Goal: Task Accomplishment & Management: Manage account settings

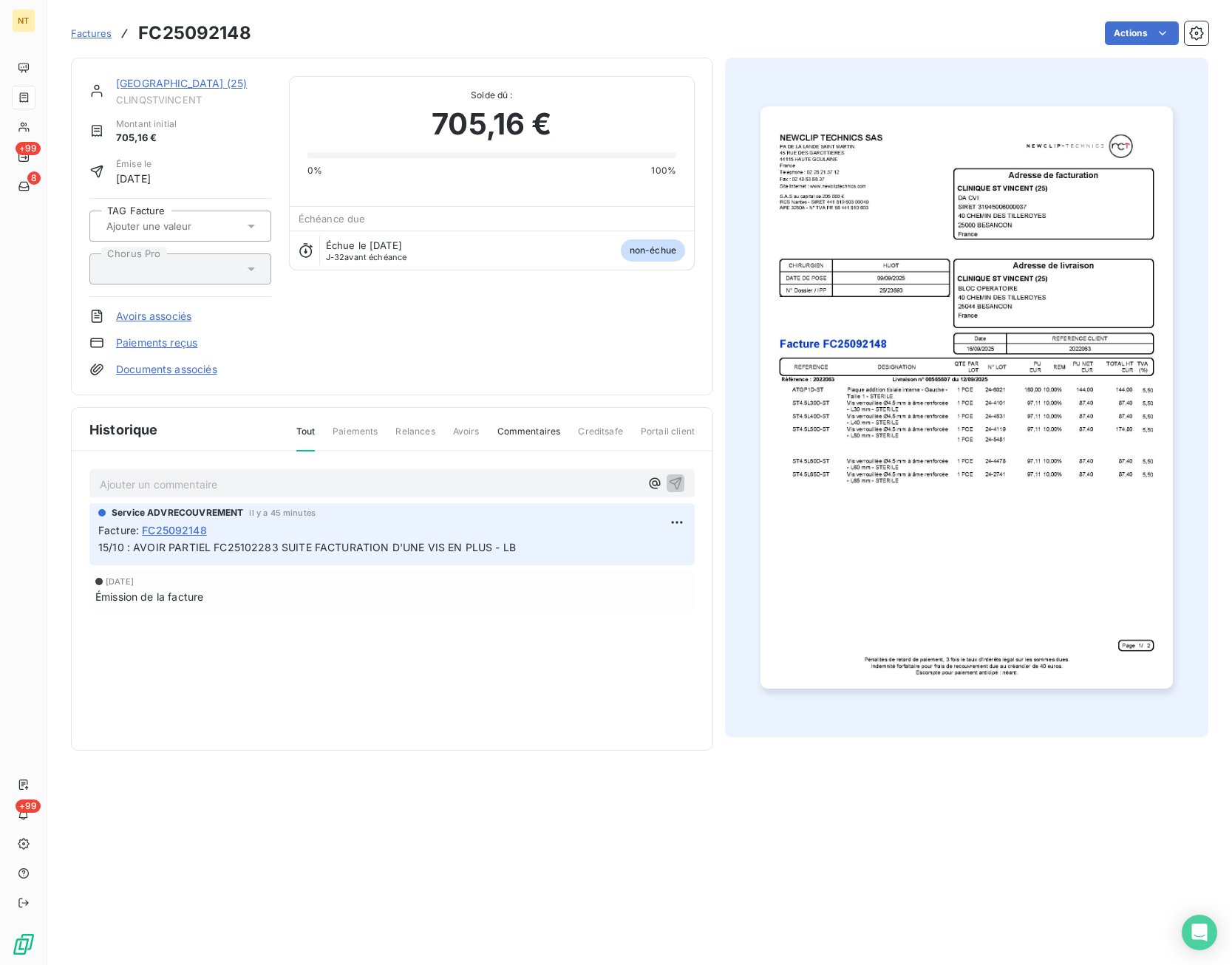
click at [105, 34] on span "Factures" at bounding box center [91, 33] width 40 height 12
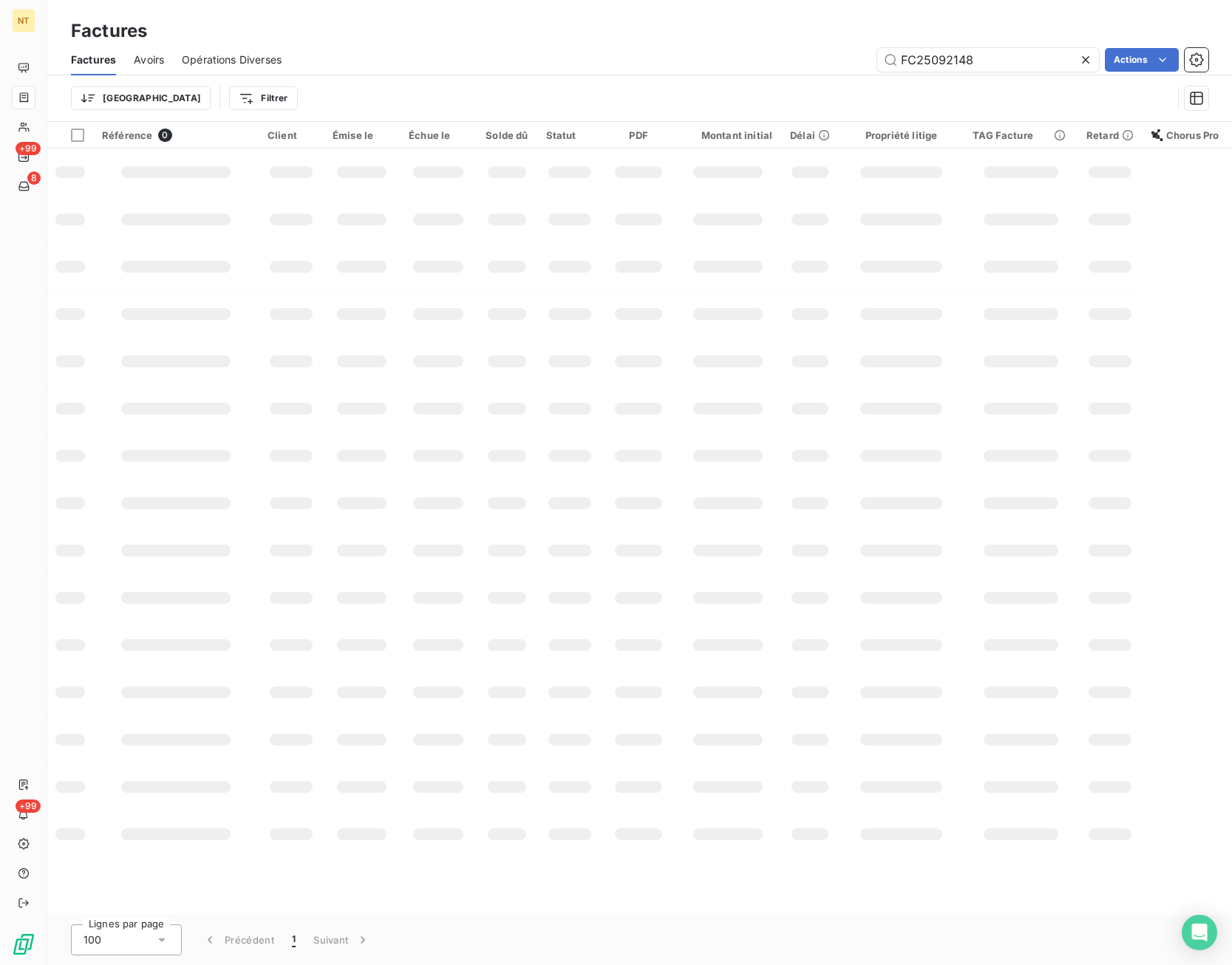
drag, startPoint x: 987, startPoint y: 61, endPoint x: 809, endPoint y: 65, distance: 178.0
click at [877, 64] on input "FC25092148" at bounding box center [987, 59] width 222 height 23
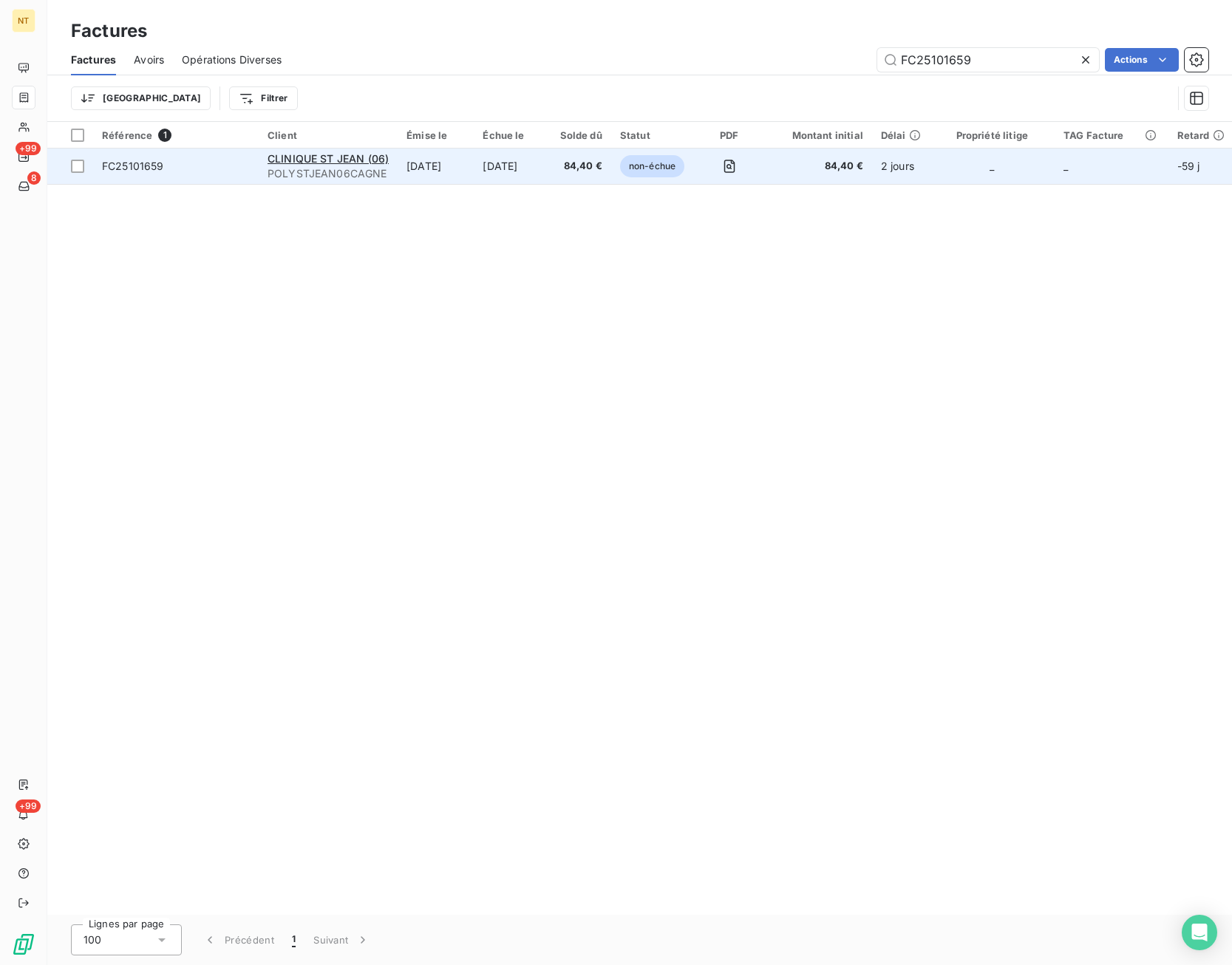
type input "FC25101659"
click at [706, 165] on td at bounding box center [729, 167] width 71 height 36
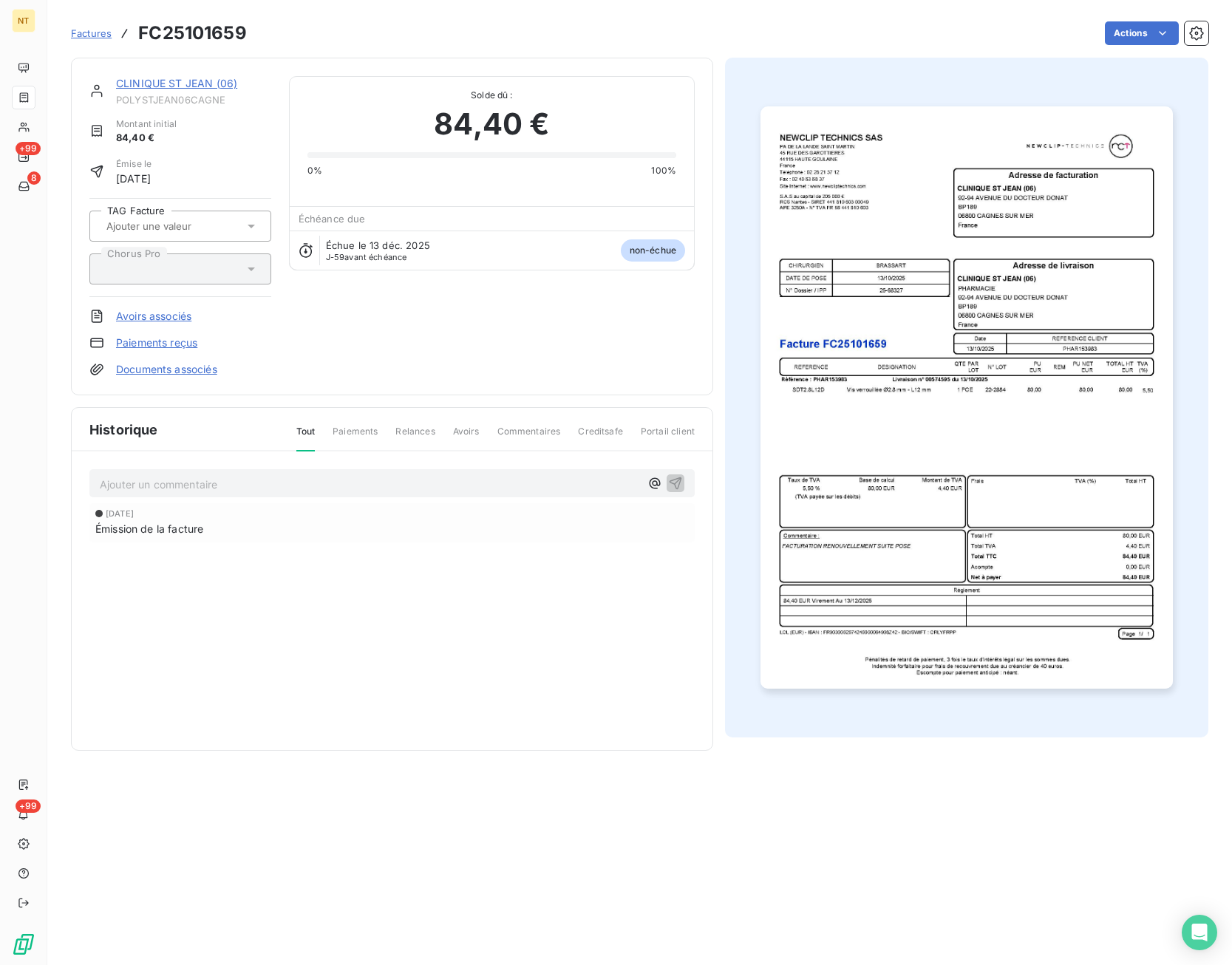
click at [221, 487] on p "Ajouter un commentaire ﻿" at bounding box center [369, 484] width 540 height 19
click at [1125, 33] on html "NT +99 8 +99 Factures FC25101659 Actions CLINIQUE ST JEAN (06) POLYSTJEAN06CAGN…" at bounding box center [616, 482] width 1232 height 965
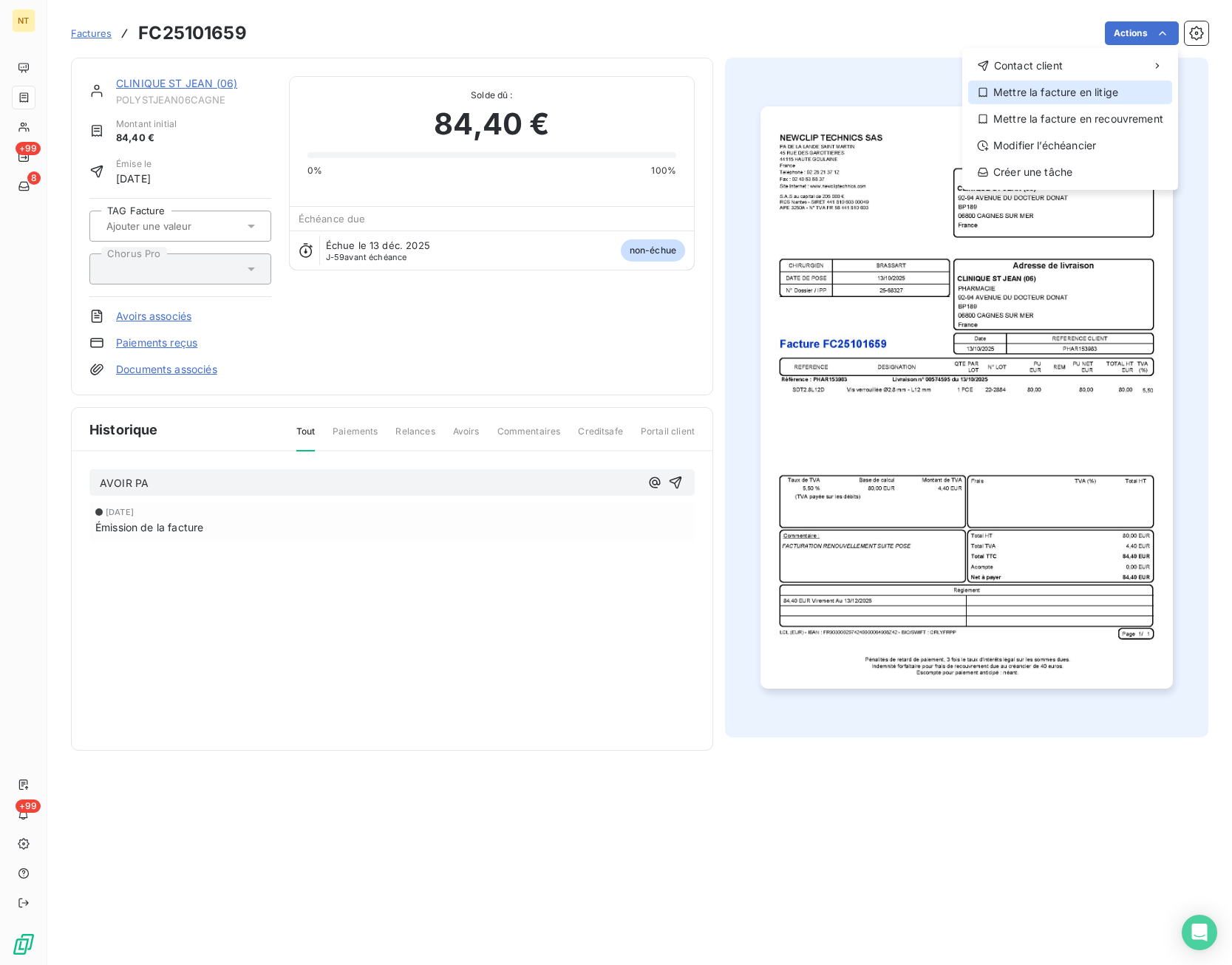
click at [1109, 88] on div "Mettre la facture en litige" at bounding box center [1070, 92] width 204 height 23
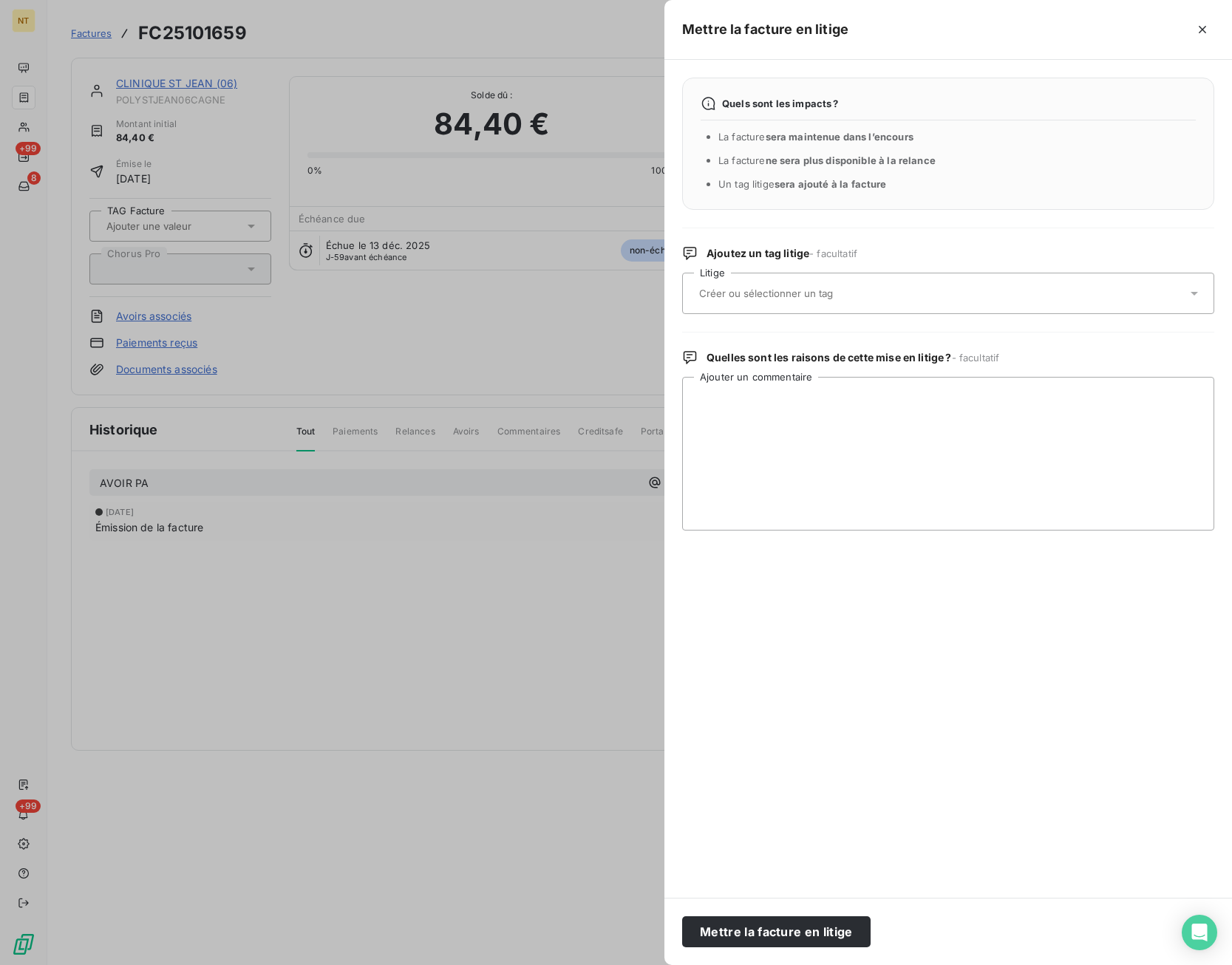
click at [863, 288] on div at bounding box center [940, 293] width 492 height 31
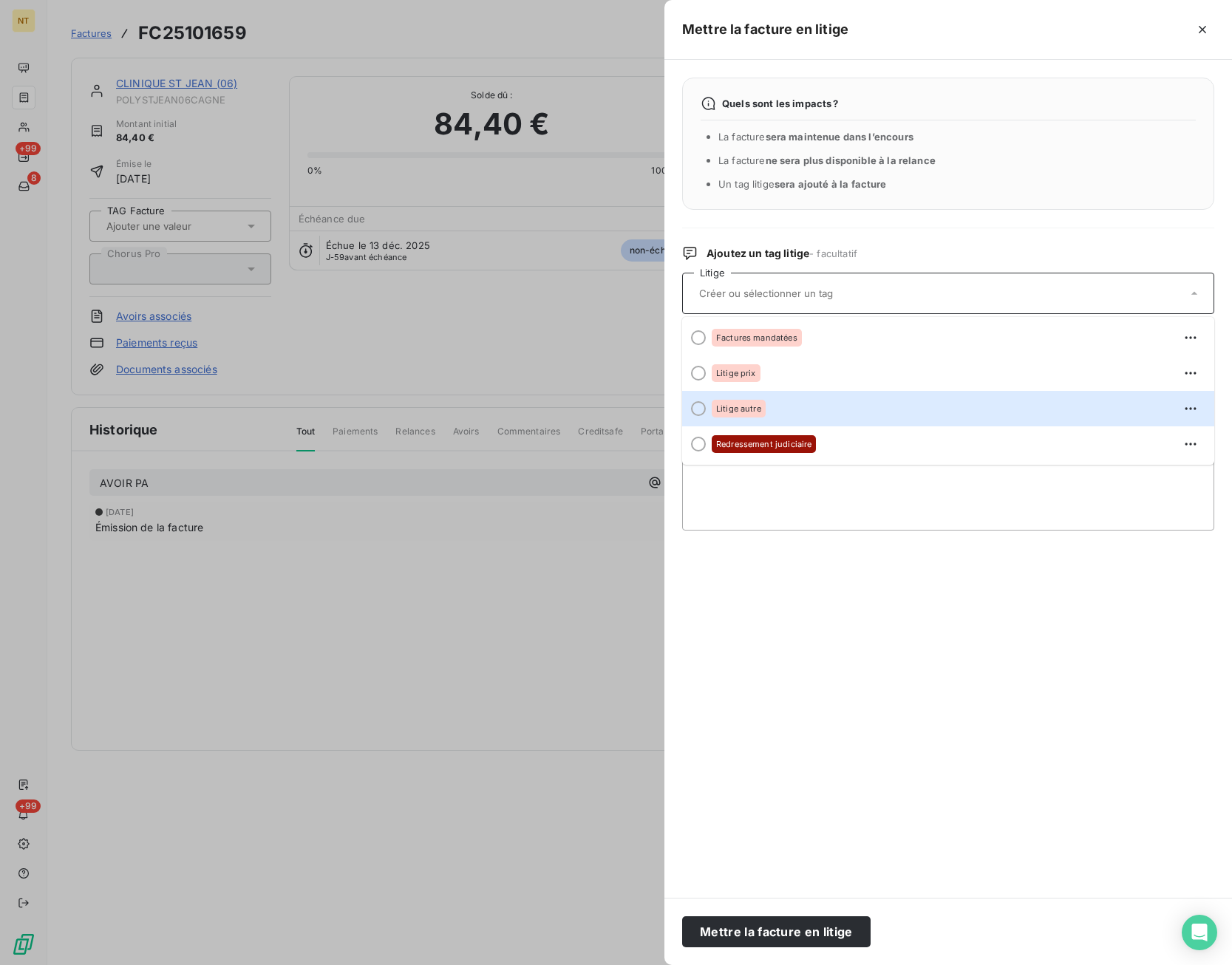
click at [839, 408] on div "Litige autre" at bounding box center [957, 408] width 491 height 23
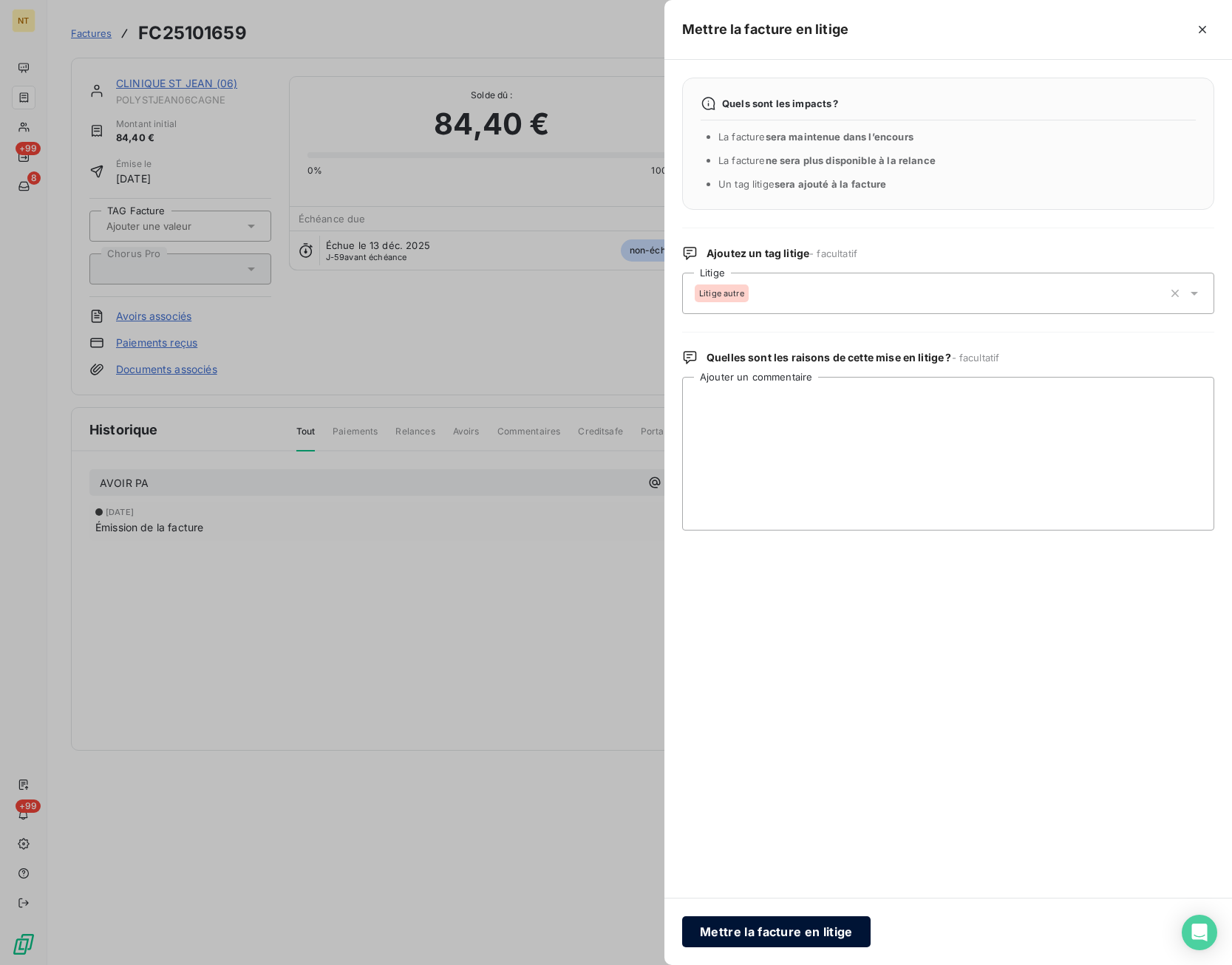
click at [796, 926] on button "Mettre la facture en litige" at bounding box center [776, 931] width 188 height 31
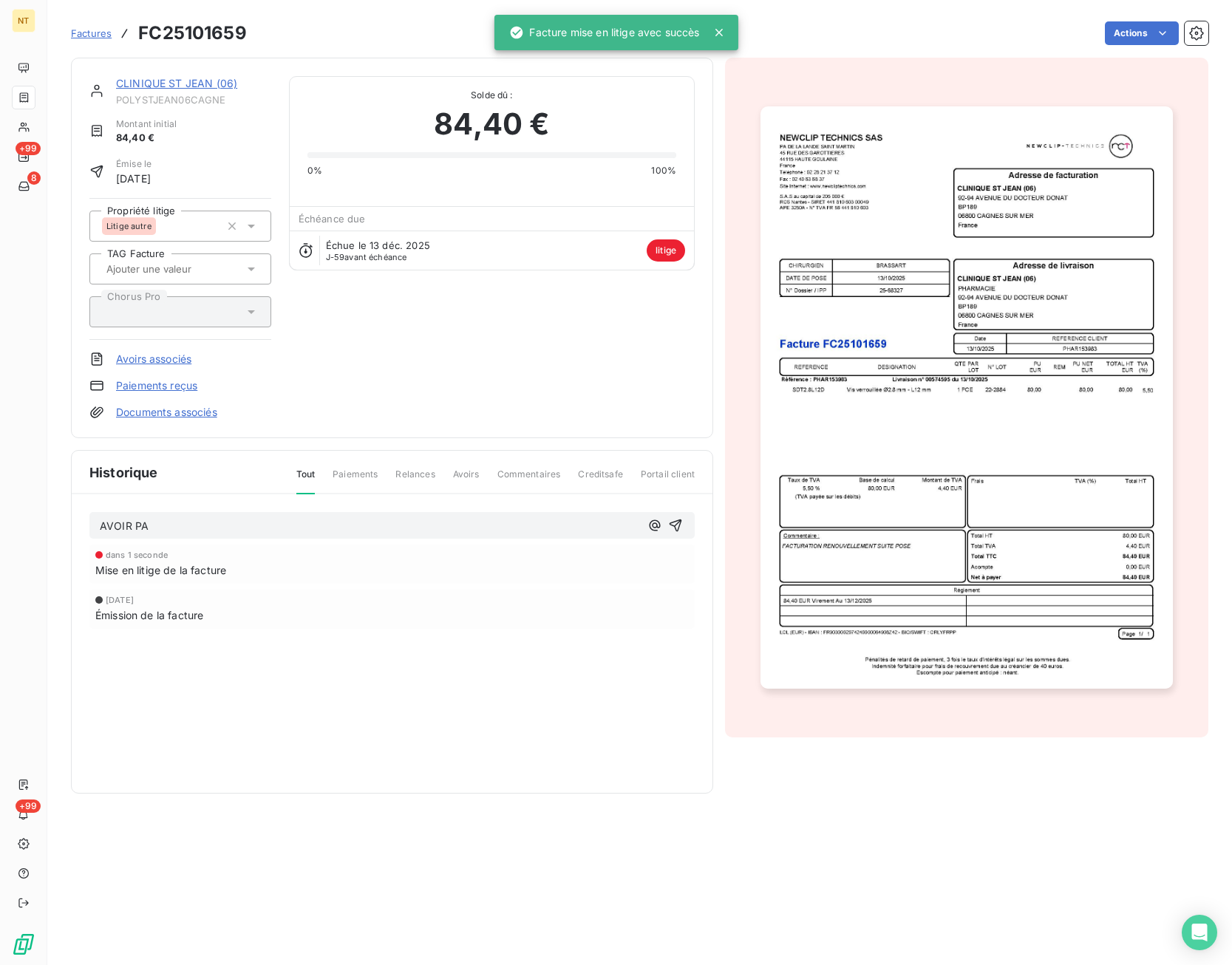
click at [601, 525] on p "AVOIR PA" at bounding box center [369, 527] width 540 height 17
drag, startPoint x: 563, startPoint y: 531, endPoint x: 88, endPoint y: 520, distance: 475.1
click at [87, 521] on div "AVOIR PA dans 1 seconde Mise en litige de la facture [DATE] Émission de la fact…" at bounding box center [392, 591] width 641 height 194
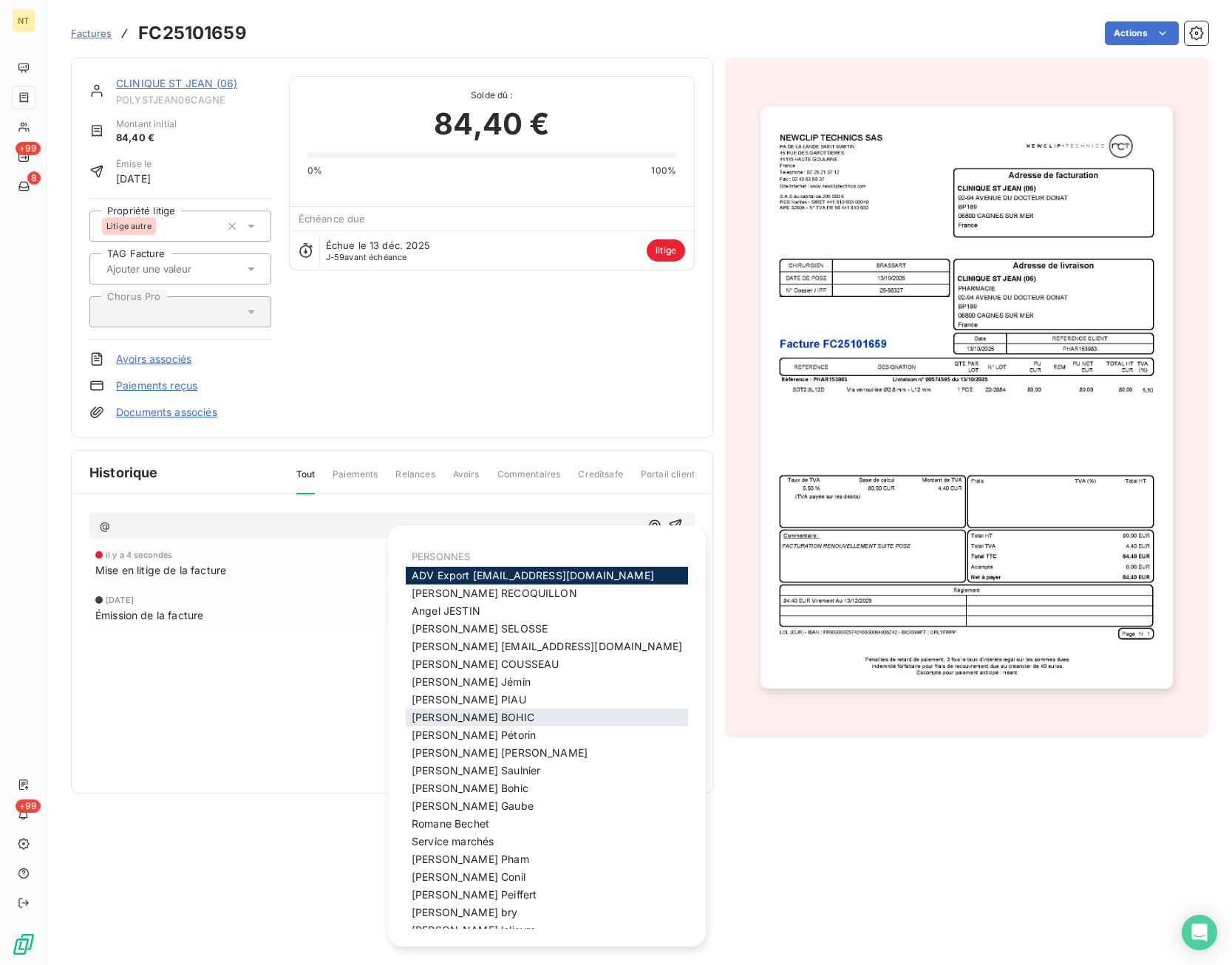
click at [443, 723] on span "[PERSON_NAME]" at bounding box center [472, 717] width 123 height 12
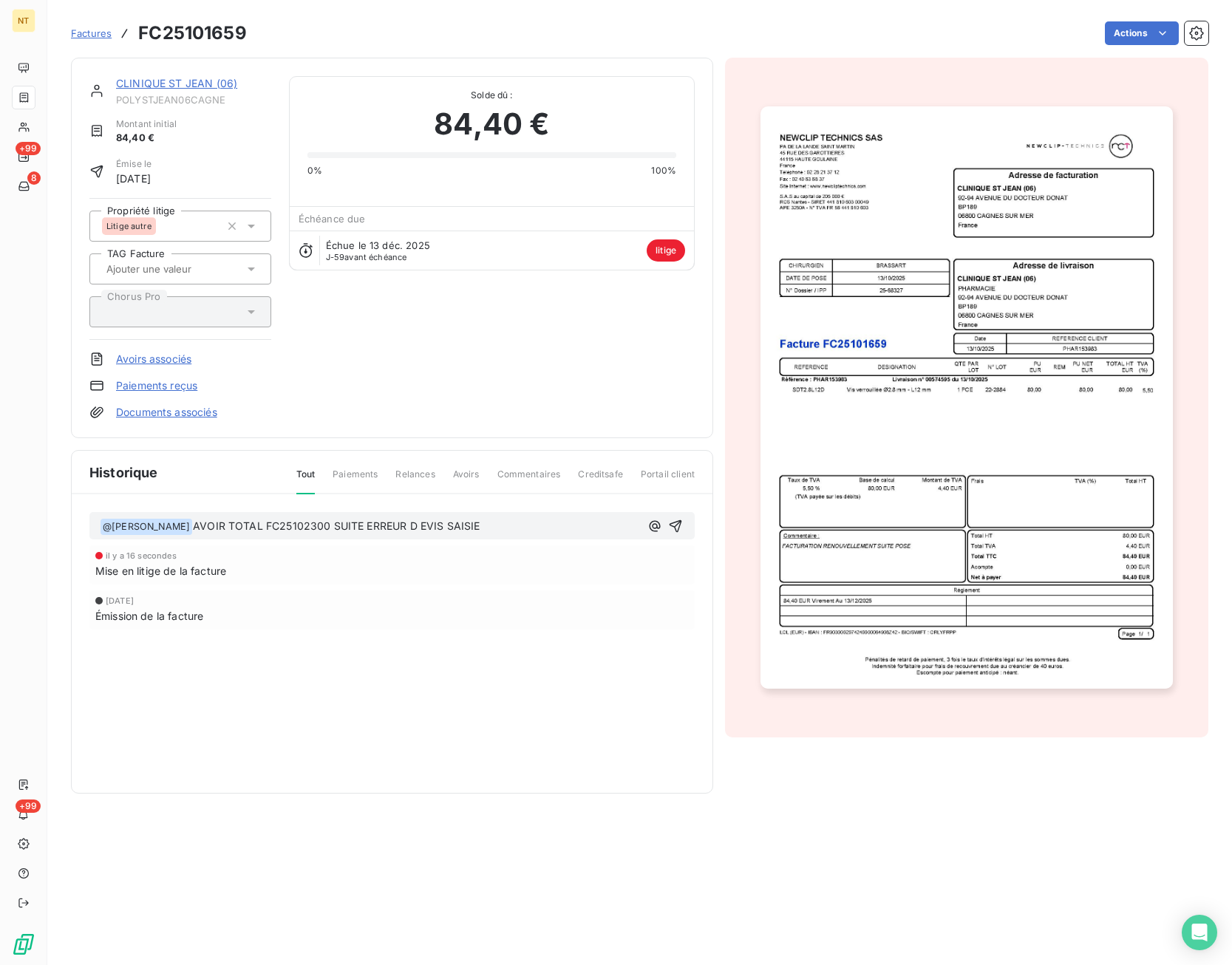
click at [393, 525] on span "AVOIR TOTAL FC25102300 SUITE ERREUR D EVIS SAISIE" at bounding box center [336, 525] width 287 height 12
click at [512, 520] on p "﻿ @ [PERSON_NAME] ﻿ AVOIR TOTAL FC25102300 SUITE ERREUR DE VIS SAISIE" at bounding box center [369, 527] width 540 height 18
click at [673, 525] on icon "button" at bounding box center [675, 527] width 15 height 15
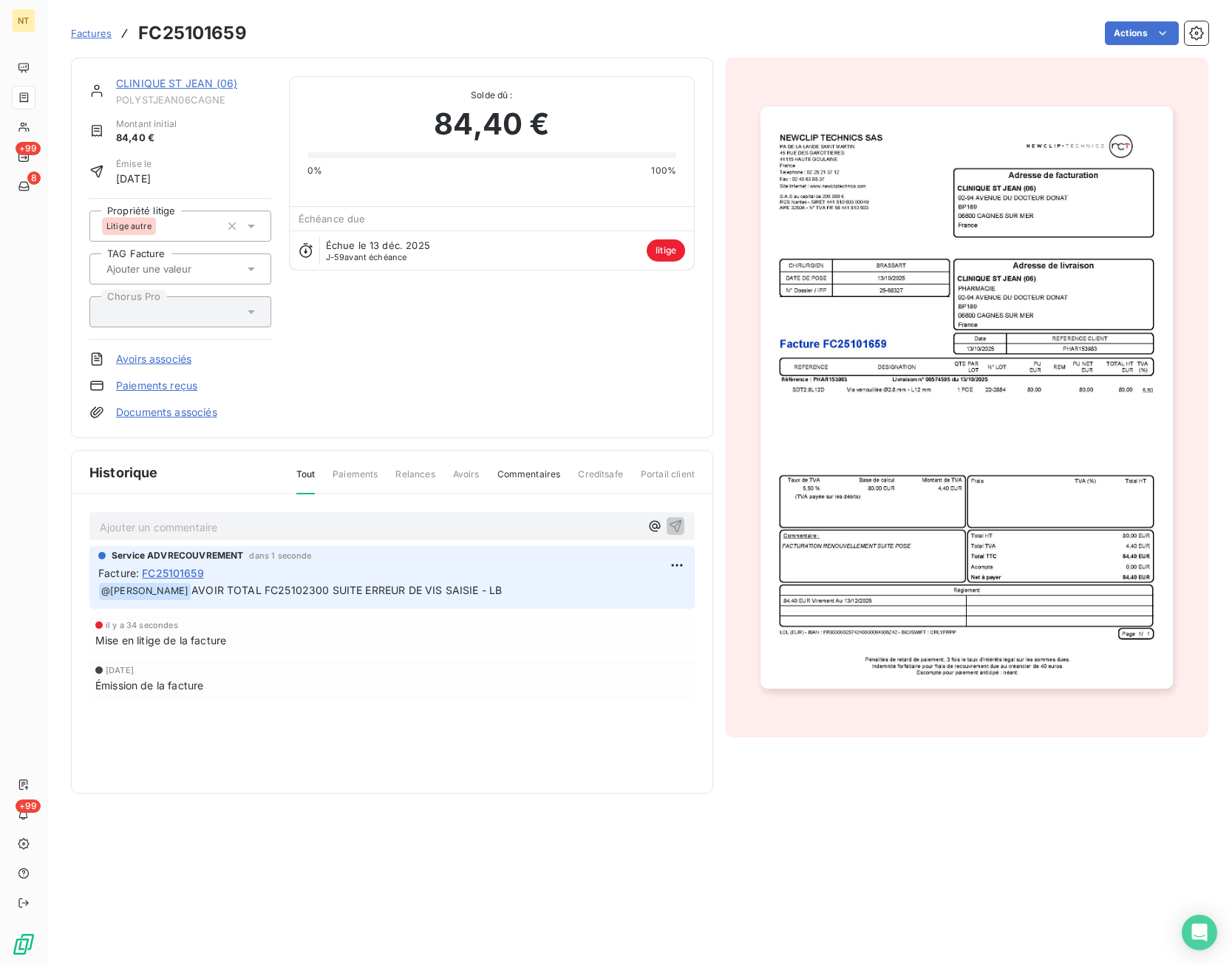
click at [526, 796] on section "Factures FC25101659 Actions CLINIQUE ST JEAN (06) POLYSTJEAN06CAGNE Montant ini…" at bounding box center [639, 482] width 1184 height 965
click at [96, 32] on span "Factures" at bounding box center [91, 33] width 40 height 12
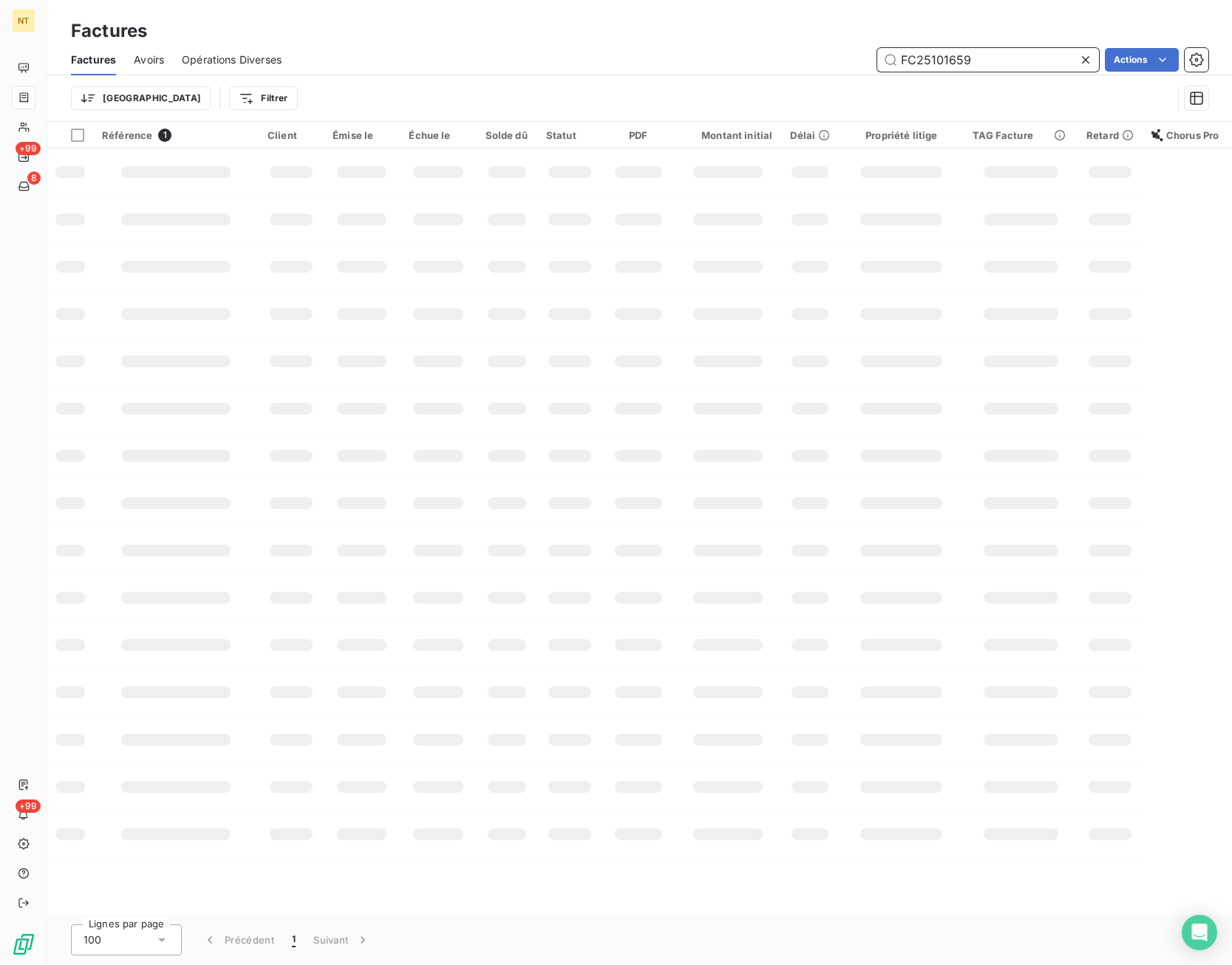
drag, startPoint x: 989, startPoint y: 64, endPoint x: 867, endPoint y: 67, distance: 122.0
click at [877, 67] on input "FC25101659" at bounding box center [987, 59] width 222 height 23
paste input "2082"
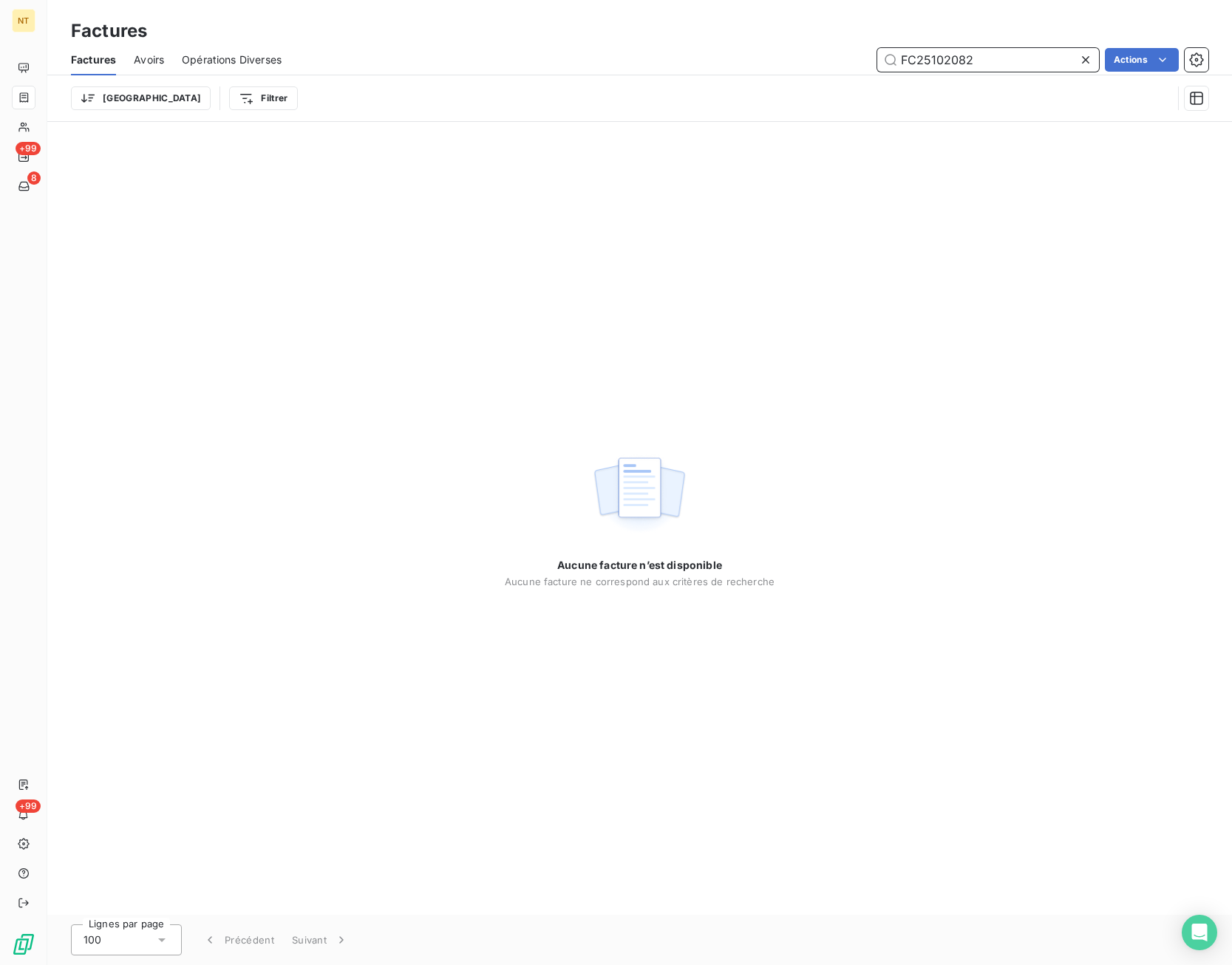
type input "FC25102082"
